Goal: Transaction & Acquisition: Purchase product/service

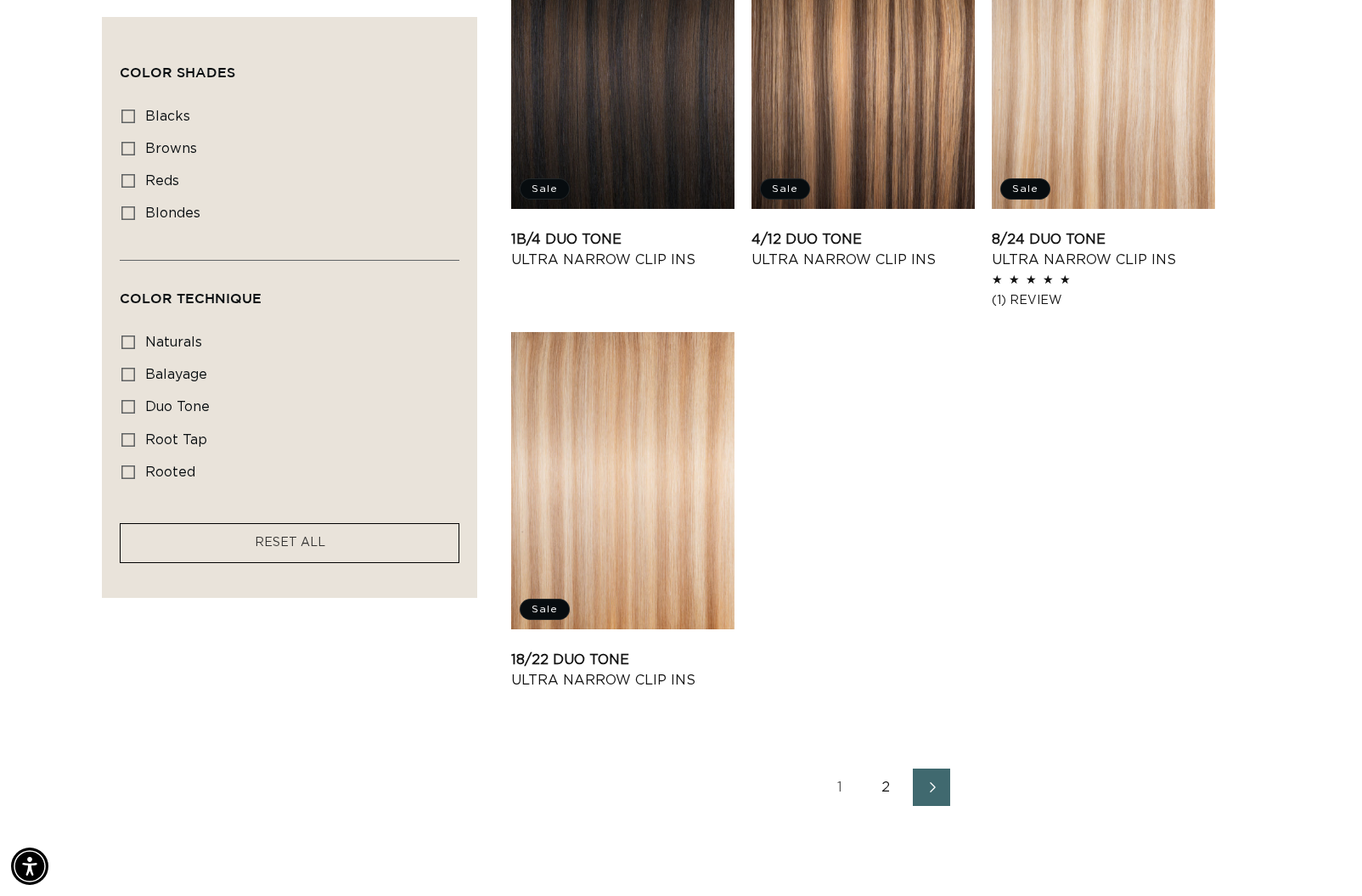
click at [888, 793] on link "2" at bounding box center [885, 787] width 37 height 37
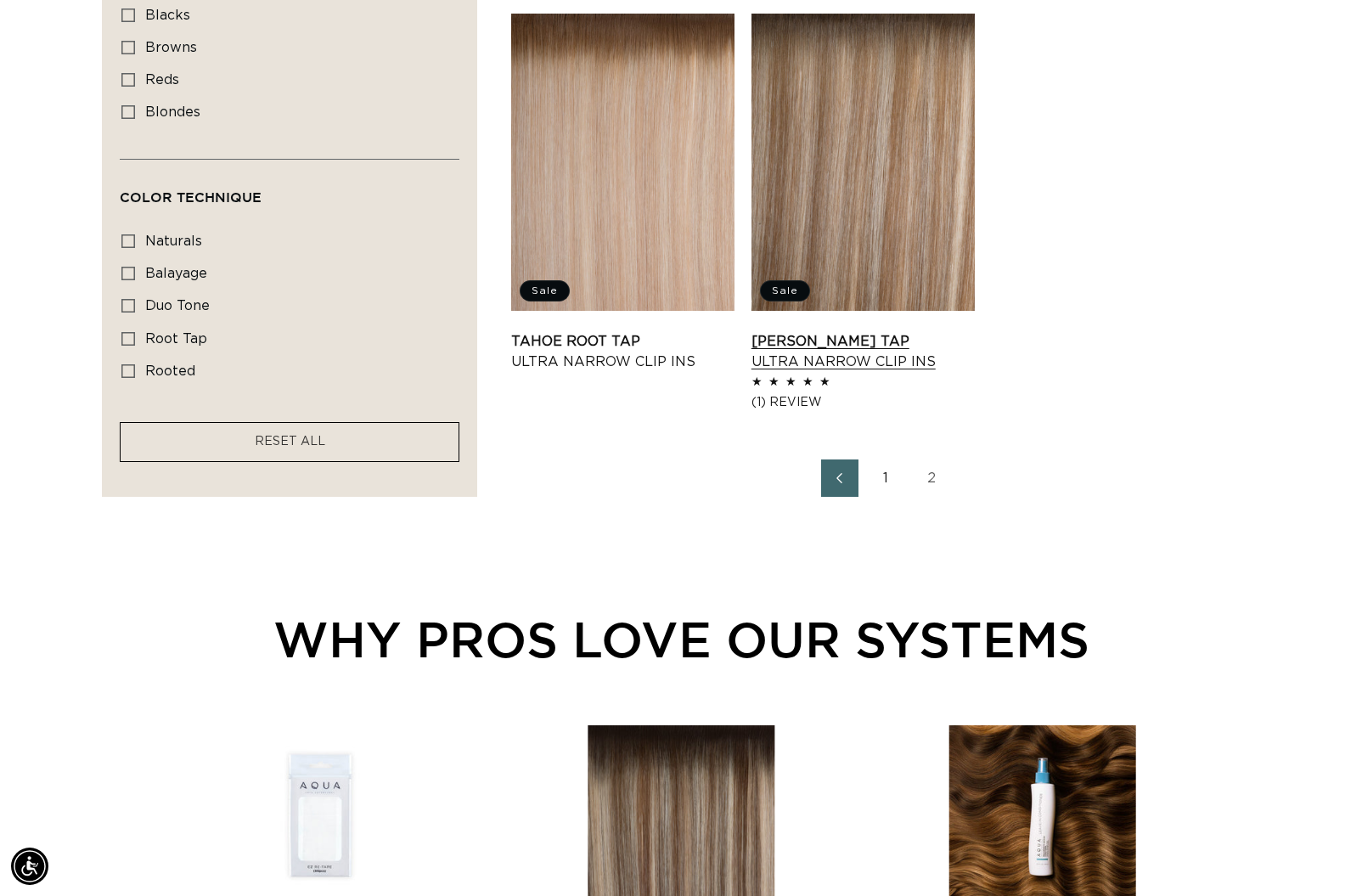
scroll to position [2262, 0]
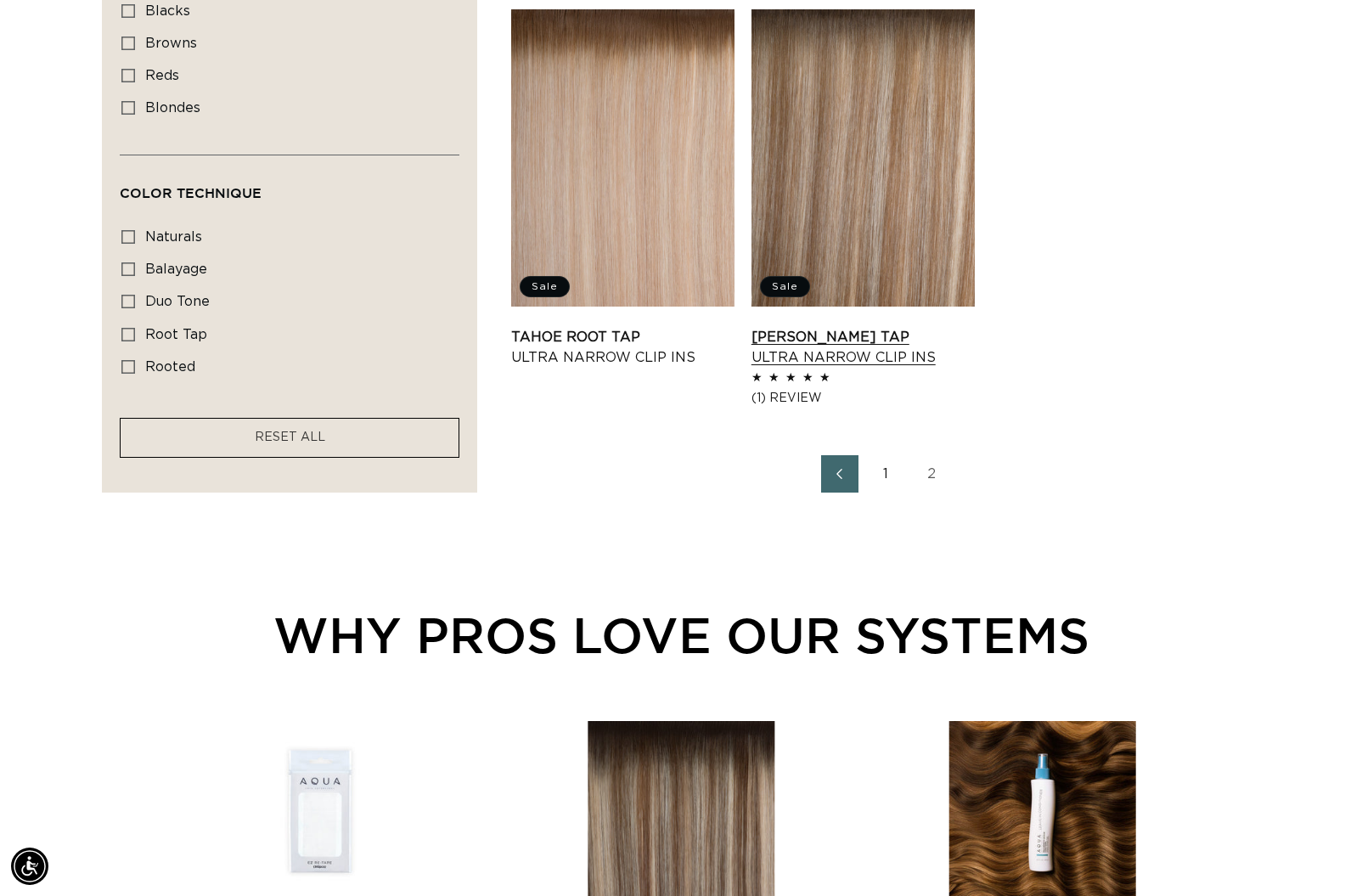
click at [829, 327] on link "Victoria Root Tap Ultra Narrow Clip Ins" at bounding box center [863, 347] width 223 height 40
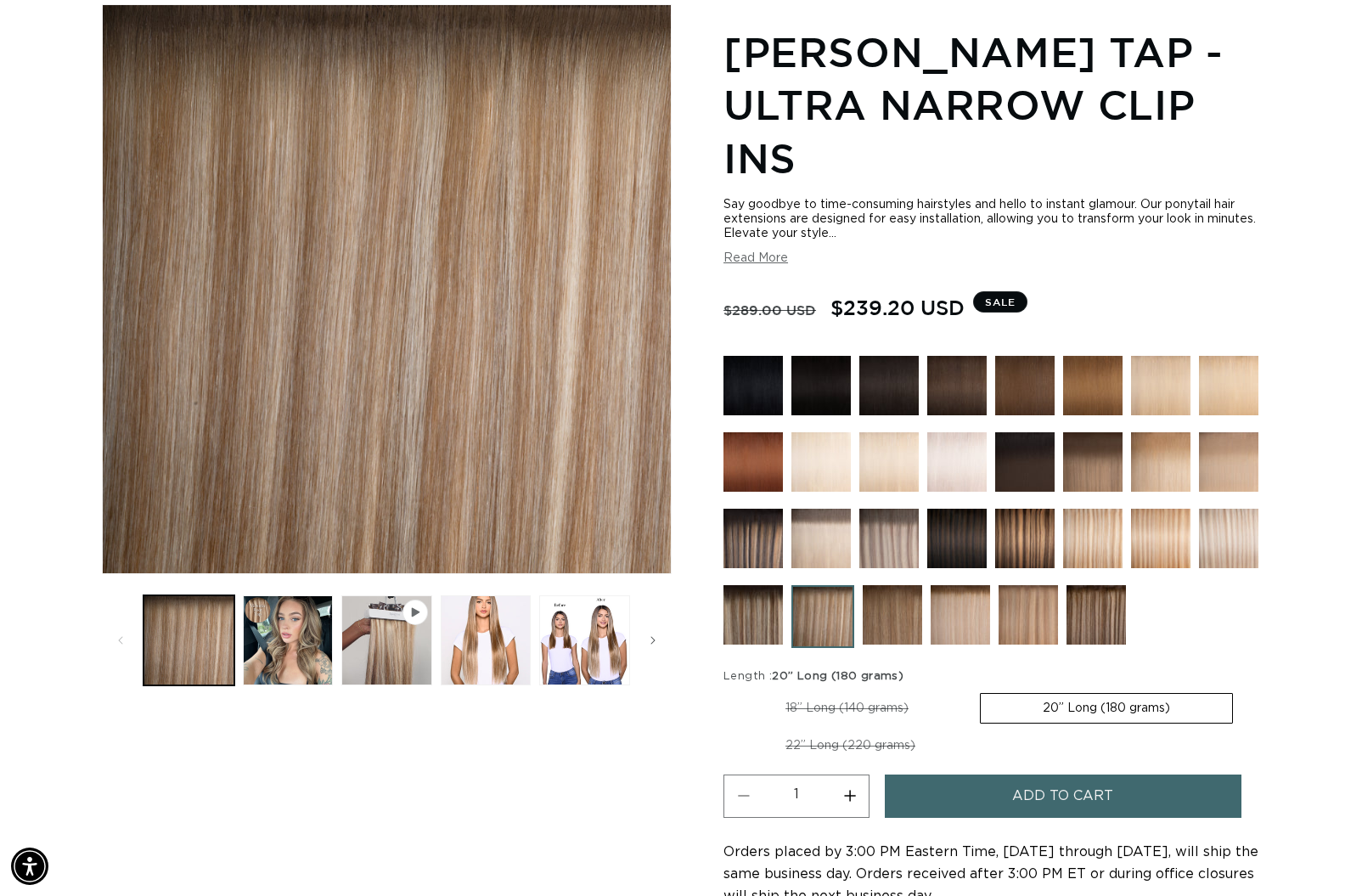
scroll to position [0, 2483]
